Goal: Task Accomplishment & Management: Manage account settings

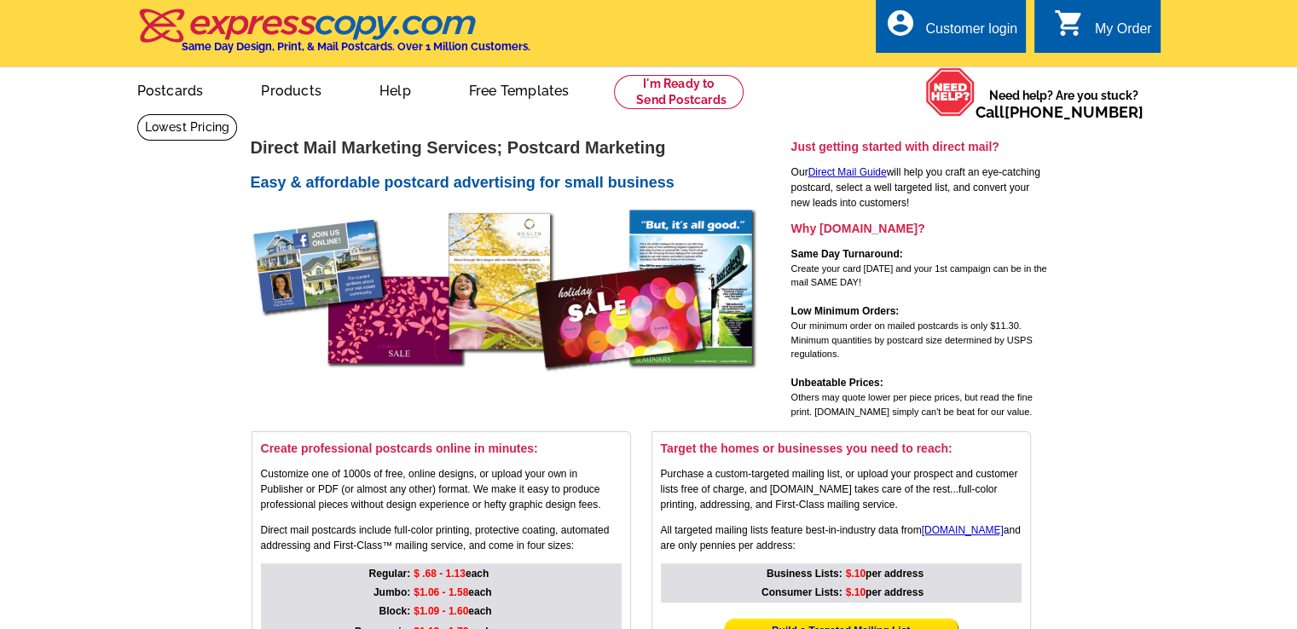
click at [780, 29] on div "Customer login" at bounding box center [971, 33] width 92 height 24
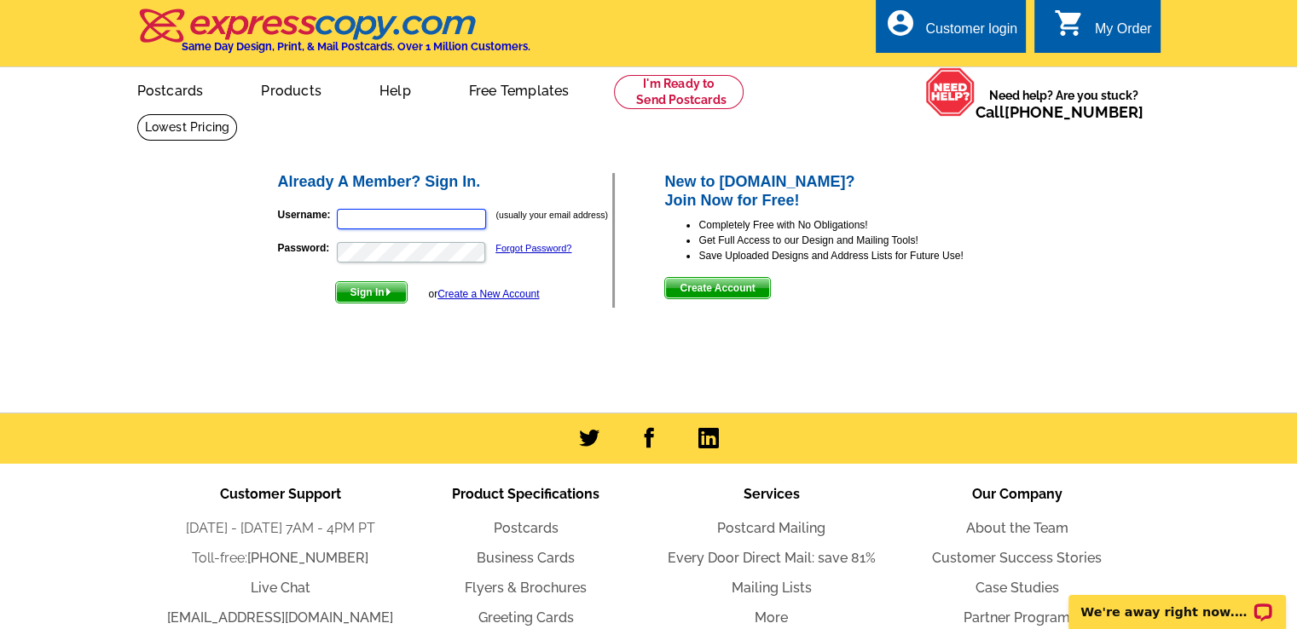
click at [421, 224] on input "Username:" at bounding box center [411, 219] width 149 height 20
type input "[EMAIL_ADDRESS][DOMAIN_NAME]"
click at [365, 295] on span "Sign In" at bounding box center [371, 292] width 71 height 20
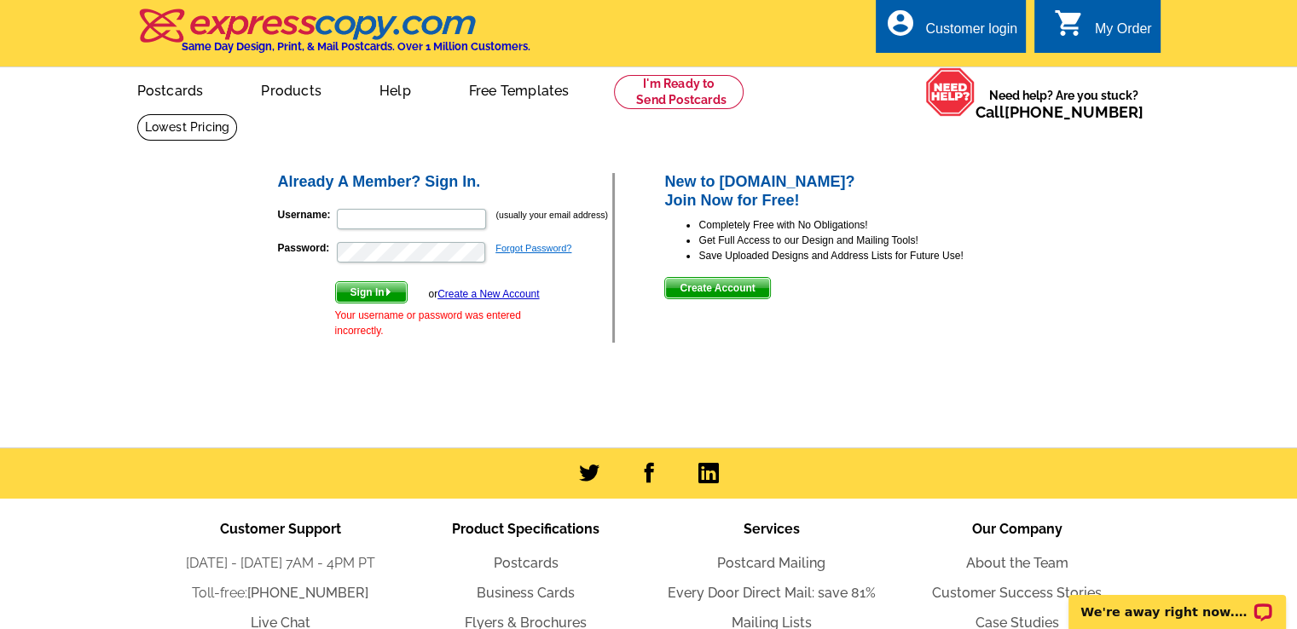
click at [522, 252] on link "Forgot Password?" at bounding box center [534, 248] width 76 height 10
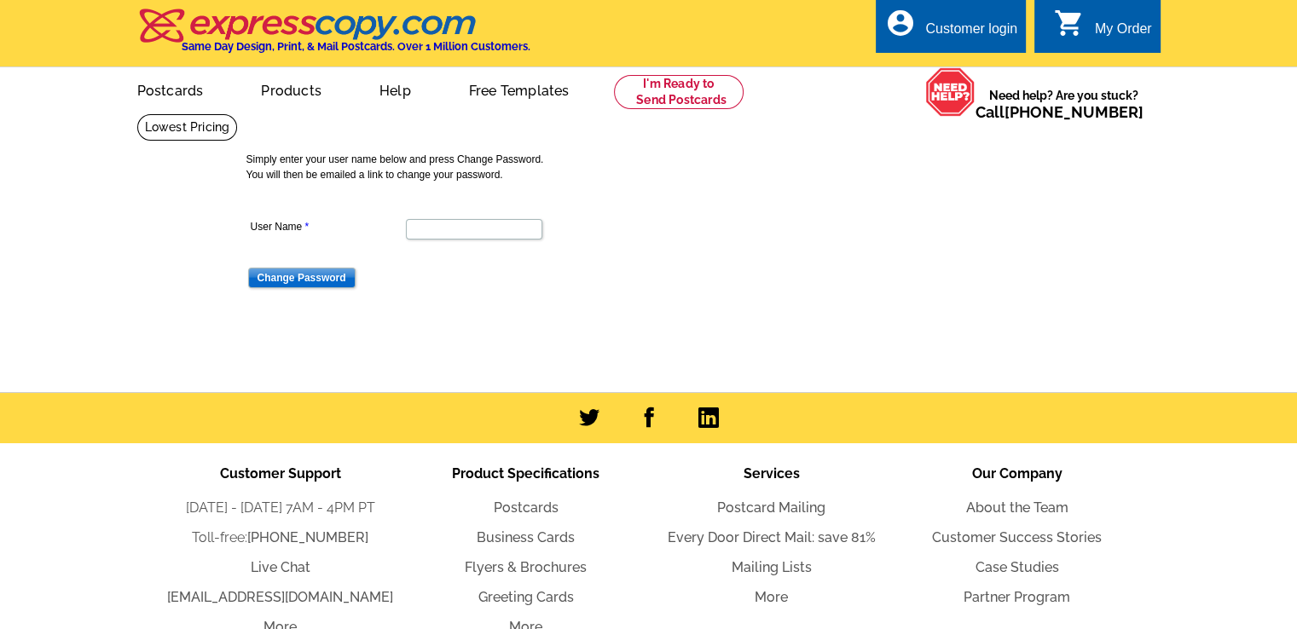
click at [430, 218] on dd at bounding box center [474, 228] width 454 height 26
click at [428, 235] on input "User Name" at bounding box center [474, 229] width 136 height 20
type input "paulapsre@gmail.com"
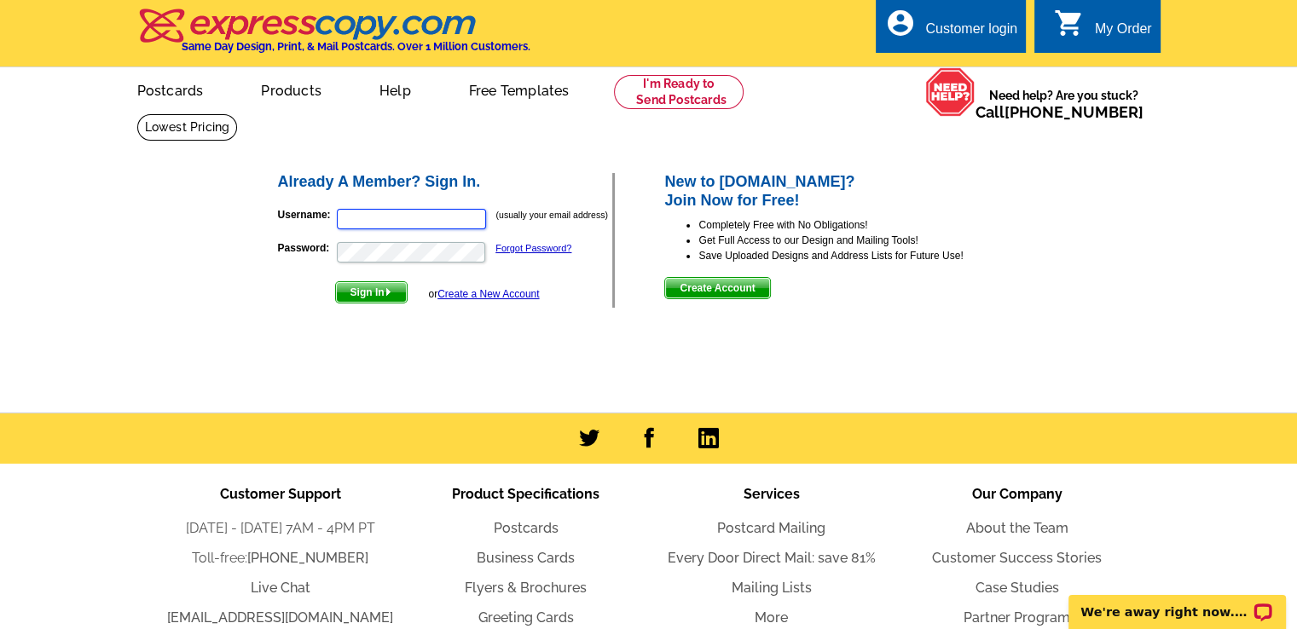
click at [375, 215] on input "Username:" at bounding box center [411, 219] width 149 height 20
type input "paulapsre@gmail.com"
click at [390, 289] on img "submit" at bounding box center [389, 292] width 8 height 8
